Goal: Information Seeking & Learning: Learn about a topic

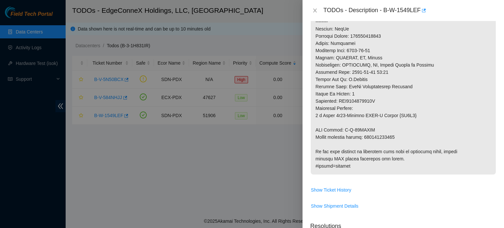
scroll to position [345, 0]
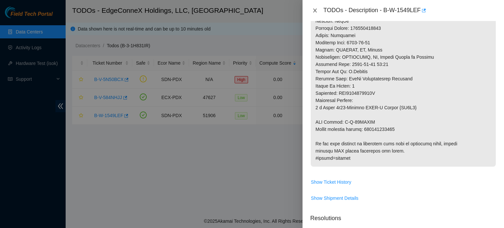
click at [311, 8] on button "Close" at bounding box center [315, 11] width 9 height 6
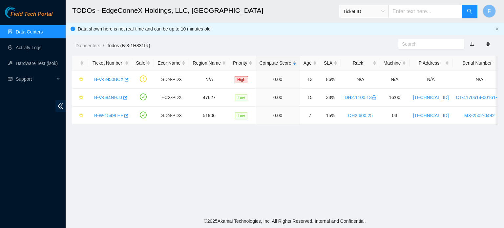
scroll to position [205, 0]
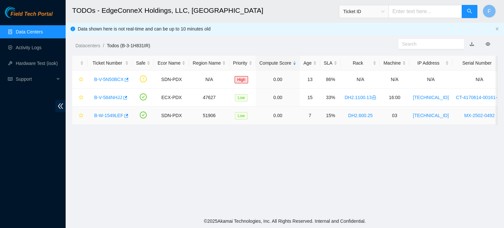
click at [112, 115] on link "B-W-1549LEF" at bounding box center [108, 115] width 29 height 5
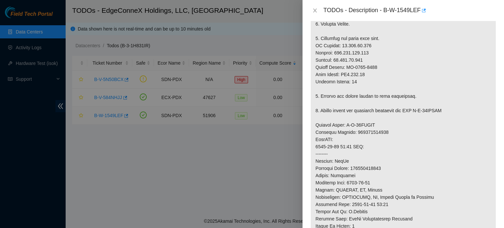
scroll to position [345, 0]
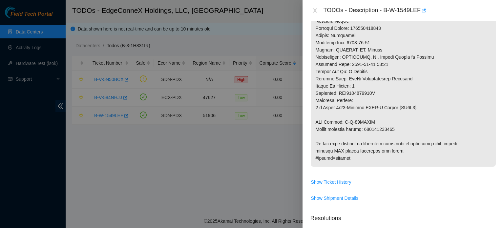
click at [112, 115] on div at bounding box center [252, 114] width 504 height 228
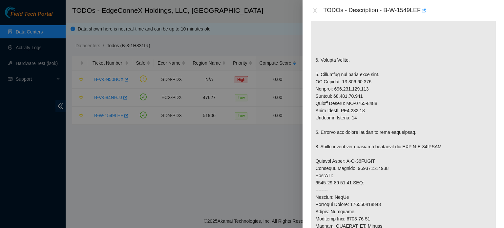
scroll to position [169, 0]
click at [218, 165] on div at bounding box center [252, 114] width 504 height 228
drag, startPoint x: 265, startPoint y: 119, endPoint x: 163, endPoint y: 86, distance: 107.2
click at [163, 86] on div at bounding box center [252, 114] width 504 height 228
drag, startPoint x: 58, startPoint y: 69, endPoint x: 89, endPoint y: 89, distance: 37.1
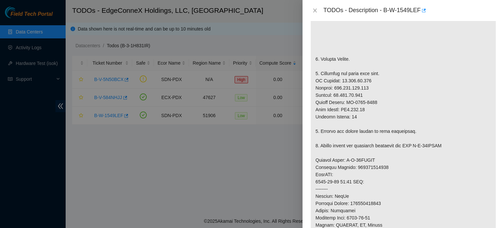
click at [89, 89] on div at bounding box center [252, 114] width 504 height 228
drag, startPoint x: 262, startPoint y: 21, endPoint x: 312, endPoint y: 8, distance: 52.1
click at [312, 8] on div "TODOs - Description - B-W-1549LEF Problem Type Hardware Sub Type Tier 1 Rack Nu…" at bounding box center [252, 114] width 504 height 228
click at [313, 8] on icon "close" at bounding box center [315, 10] width 5 height 5
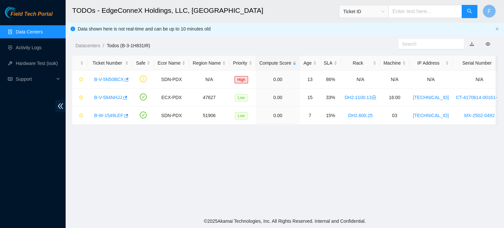
scroll to position [179, 0]
drag, startPoint x: 312, startPoint y: 8, endPoint x: 161, endPoint y: 13, distance: 151.4
click at [161, 13] on h2 "TODOs - EdgeConneX Holdings, LLC, [GEOGRAPHIC_DATA]" at bounding box center [244, 10] width 344 height 21
click at [18, 80] on span "Support" at bounding box center [35, 79] width 39 height 13
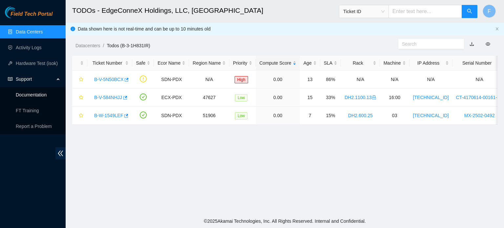
click at [36, 94] on link "Documentation" at bounding box center [31, 94] width 31 height 5
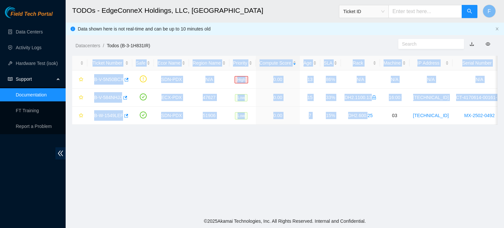
drag, startPoint x: 365, startPoint y: 124, endPoint x: 163, endPoint y: 164, distance: 205.8
click at [163, 164] on main "TODOs - EdgeConneX Holdings, LLC, [GEOGRAPHIC_DATA] POR01 Ticket ID F Data show…" at bounding box center [285, 107] width 439 height 214
drag, startPoint x: 163, startPoint y: 164, endPoint x: 122, endPoint y: 171, distance: 41.0
click at [122, 171] on main "TODOs - EdgeConneX Holdings, LLC, [GEOGRAPHIC_DATA] POR01 Ticket ID F Data show…" at bounding box center [285, 107] width 439 height 214
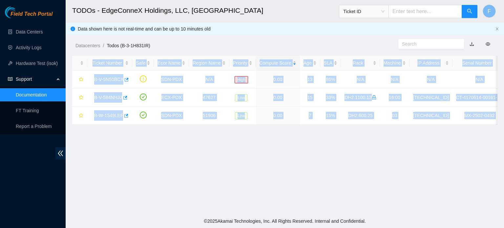
click at [122, 171] on main "TODOs - EdgeConneX Holdings, LLC, [GEOGRAPHIC_DATA] POR01 Ticket ID F Data show…" at bounding box center [285, 107] width 439 height 214
drag, startPoint x: 122, startPoint y: 171, endPoint x: 253, endPoint y: 160, distance: 131.5
click at [253, 160] on main "TODOs - EdgeConneX Holdings, LLC, [GEOGRAPHIC_DATA] POR01 Ticket ID F Data show…" at bounding box center [285, 107] width 439 height 214
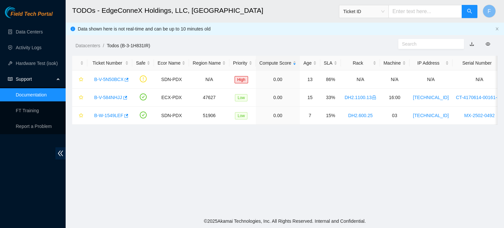
drag, startPoint x: 253, startPoint y: 160, endPoint x: 184, endPoint y: 161, distance: 69.3
drag, startPoint x: 184, startPoint y: 161, endPoint x: 95, endPoint y: 116, distance: 99.8
click at [95, 116] on link "B-W-1549LEF" at bounding box center [108, 115] width 29 height 5
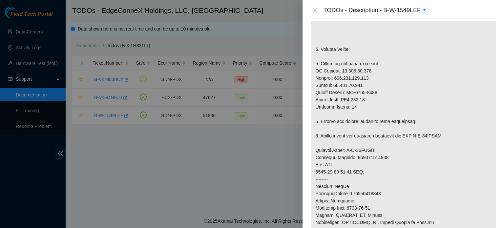
click at [95, 116] on div at bounding box center [252, 114] width 504 height 228
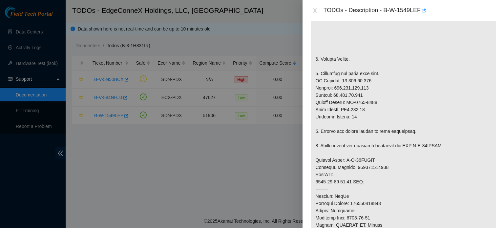
drag, startPoint x: 95, startPoint y: 116, endPoint x: 114, endPoint y: 114, distance: 19.5
click at [114, 114] on div at bounding box center [252, 114] width 504 height 228
click at [316, 10] on icon "close" at bounding box center [315, 10] width 5 height 5
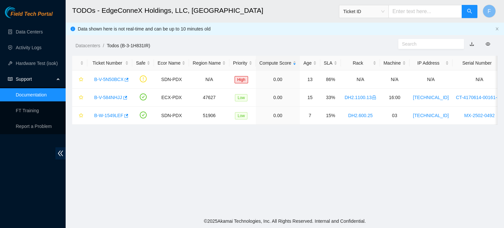
click at [316, 10] on body "Field Tech Portal Data Centers Activity Logs Hardware Test (isok) Support Docum…" at bounding box center [252, 114] width 504 height 228
drag, startPoint x: 104, startPoint y: 117, endPoint x: 196, endPoint y: 119, distance: 92.3
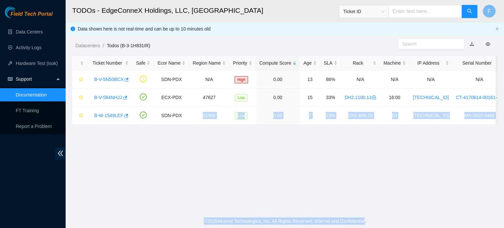
click at [396, 228] on html "Field Tech Portal Data Centers Activity Logs Hardware Test (isok) Support Docum…" at bounding box center [252, 114] width 504 height 228
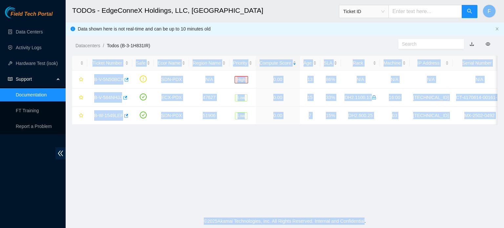
drag, startPoint x: 313, startPoint y: 181, endPoint x: 363, endPoint y: 233, distance: 73.1
click at [363, 228] on html "Field Tech Portal Data Centers Activity Logs Hardware Test (isok) Support Docum…" at bounding box center [252, 114] width 504 height 228
click at [434, 169] on main "TODOs - EdgeConneX Holdings, LLC, [GEOGRAPHIC_DATA] POR01 Ticket ID F Data show…" at bounding box center [285, 107] width 439 height 214
drag, startPoint x: 434, startPoint y: 169, endPoint x: 384, endPoint y: 236, distance: 83.0
click at [384, 228] on html "Field Tech Portal Data Centers Activity Logs Hardware Test (isok) Support Docum…" at bounding box center [252, 114] width 504 height 228
